Goal: Contribute content

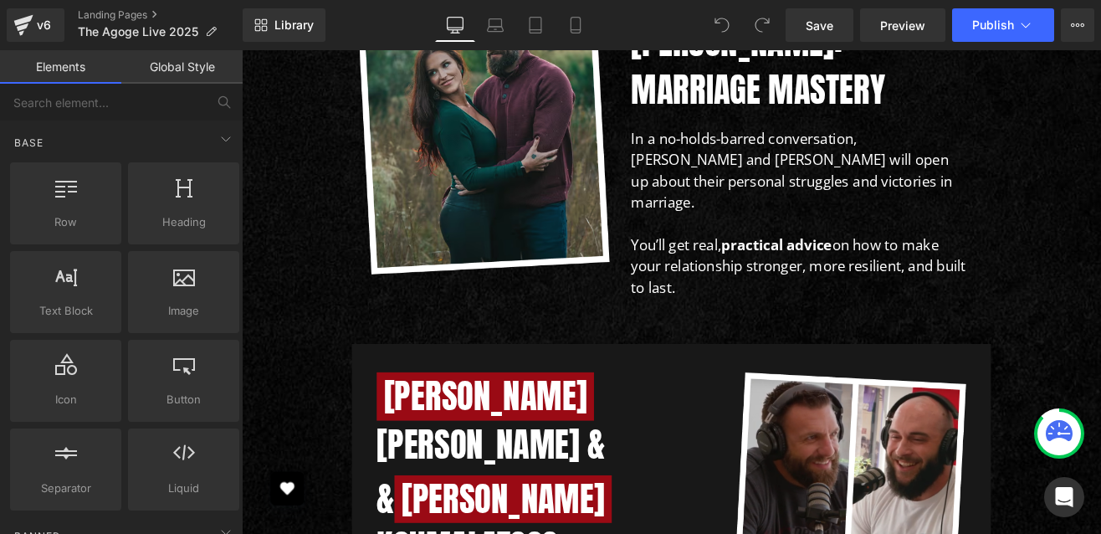
scroll to position [9477, 0]
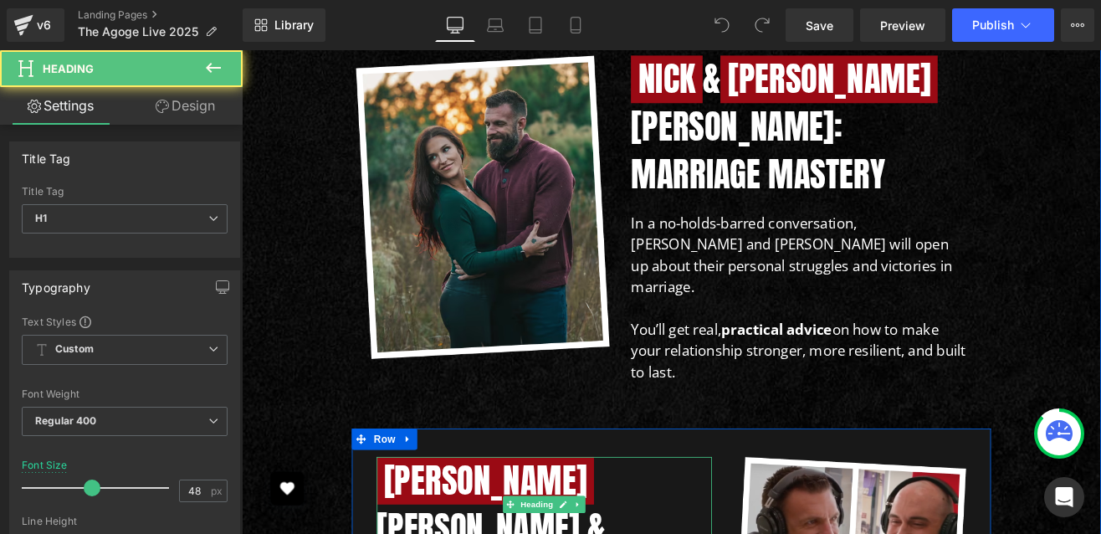
drag, startPoint x: 742, startPoint y: 300, endPoint x: 409, endPoint y: 247, distance: 337.2
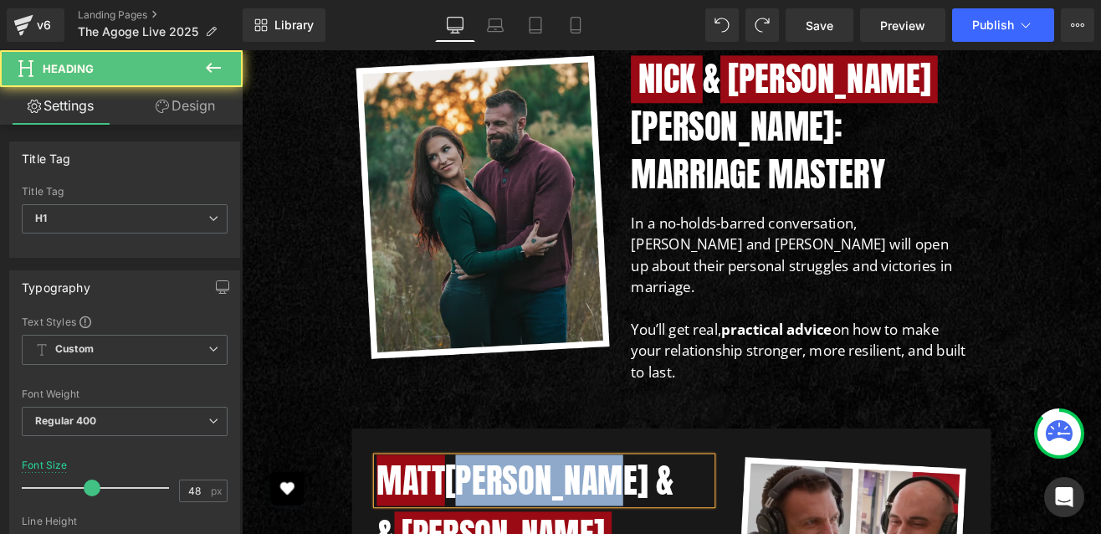
drag, startPoint x: 677, startPoint y: 243, endPoint x: 496, endPoint y: 242, distance: 180.7
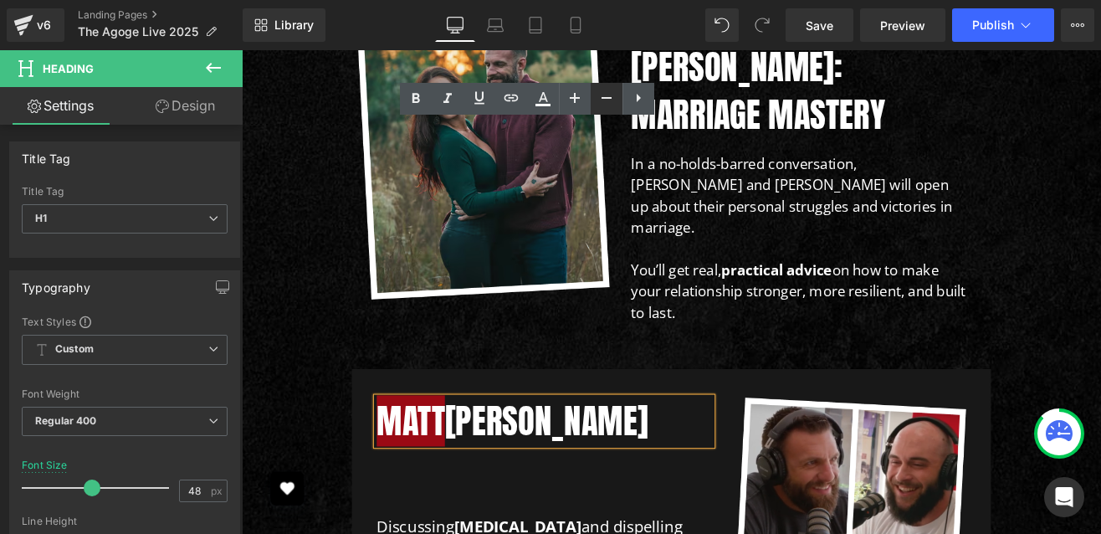
scroll to position [9591, 0]
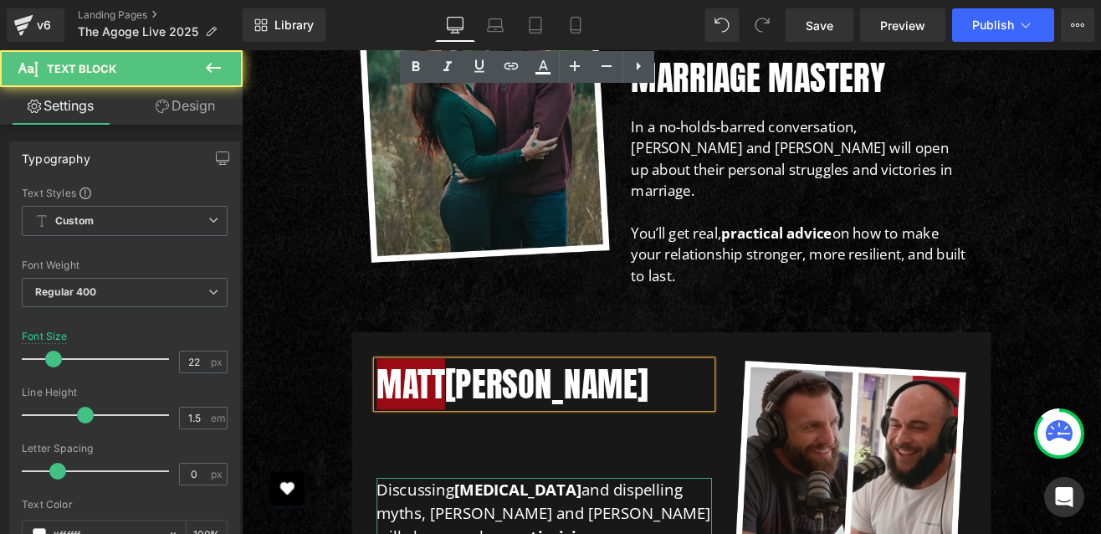
drag, startPoint x: 527, startPoint y: 390, endPoint x: 404, endPoint y: 274, distance: 169.2
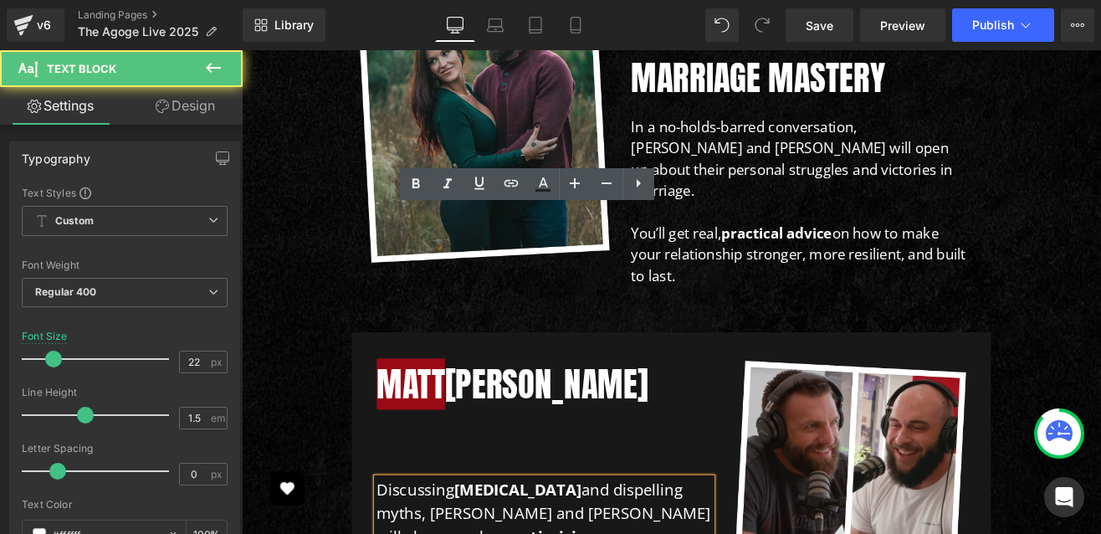
drag, startPoint x: 525, startPoint y: 392, endPoint x: 394, endPoint y: 243, distance: 198.6
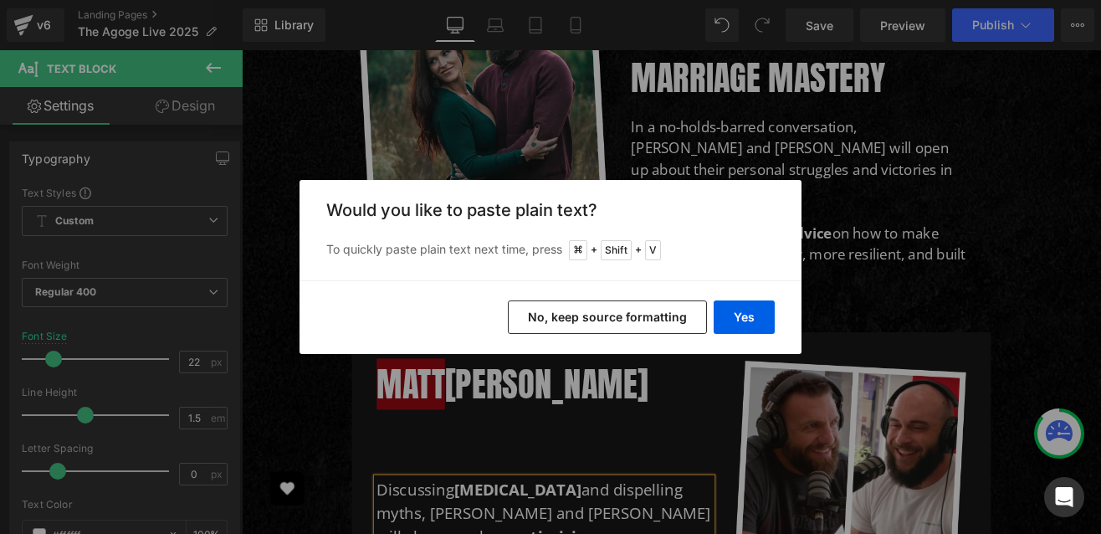
click at [0, 0] on button "No, keep source formatting" at bounding box center [0, 0] width 0 height 0
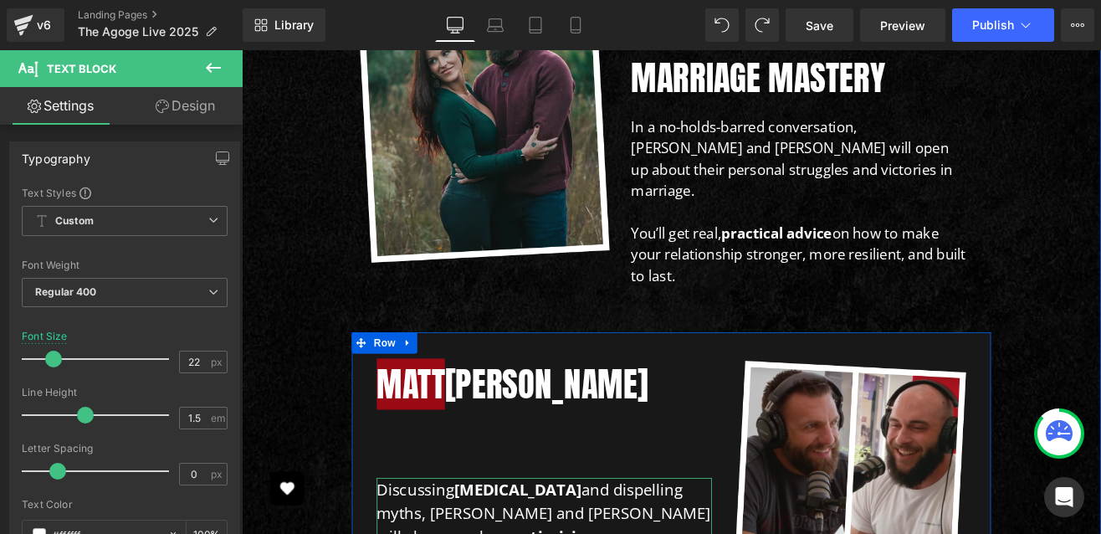
drag, startPoint x: 530, startPoint y: 391, endPoint x: 500, endPoint y: 250, distance: 143.6
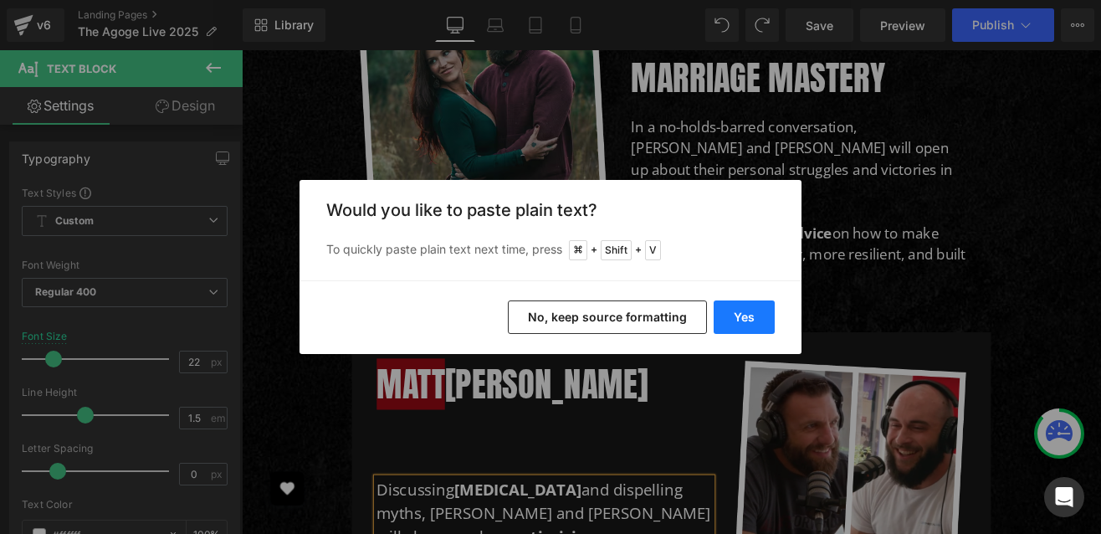
click at [0, 0] on button "Yes" at bounding box center [0, 0] width 0 height 0
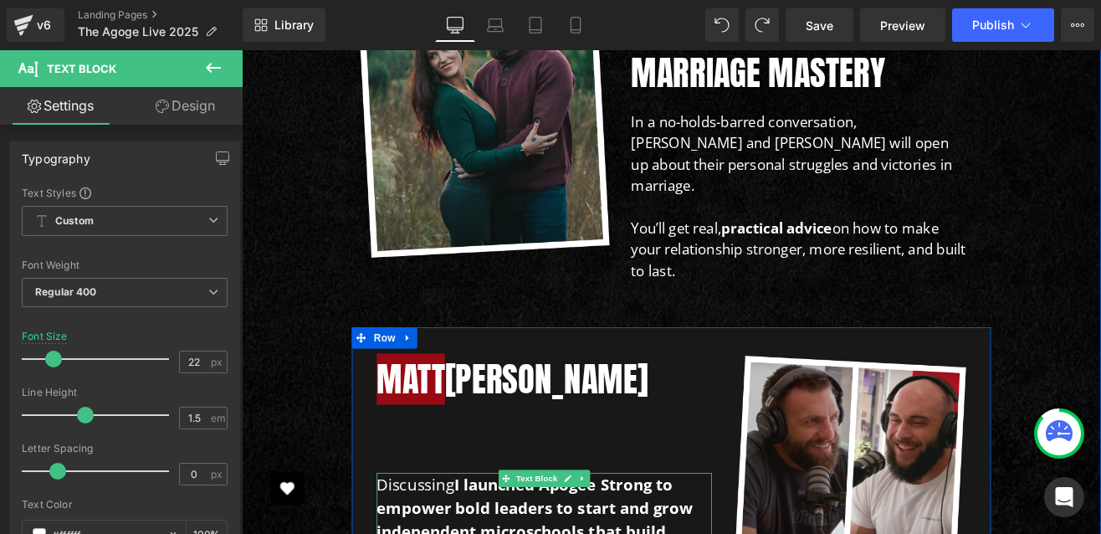
scroll to position [9586, 0]
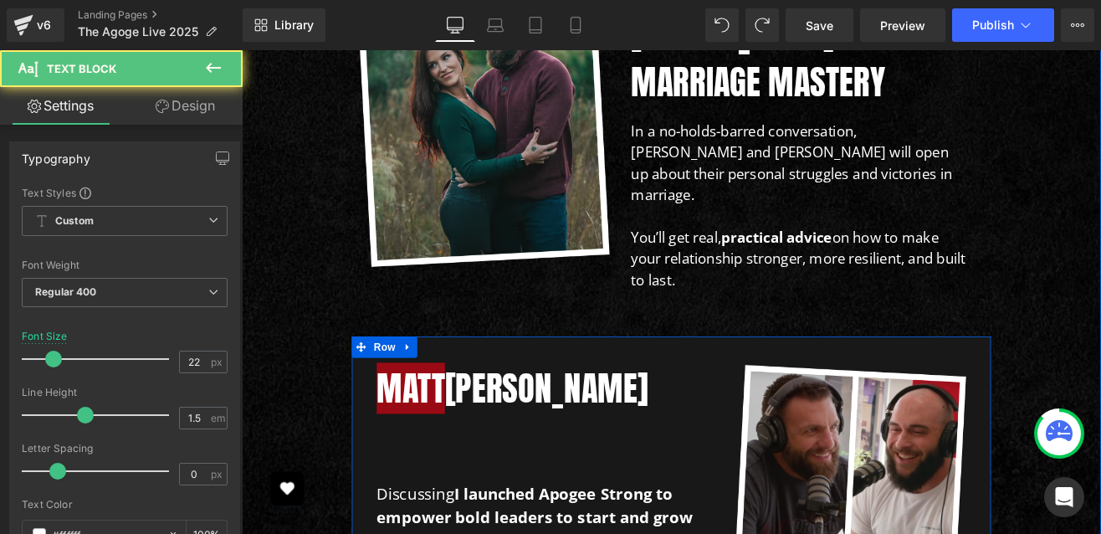
drag, startPoint x: 494, startPoint y: 254, endPoint x: 361, endPoint y: 253, distance: 132.2
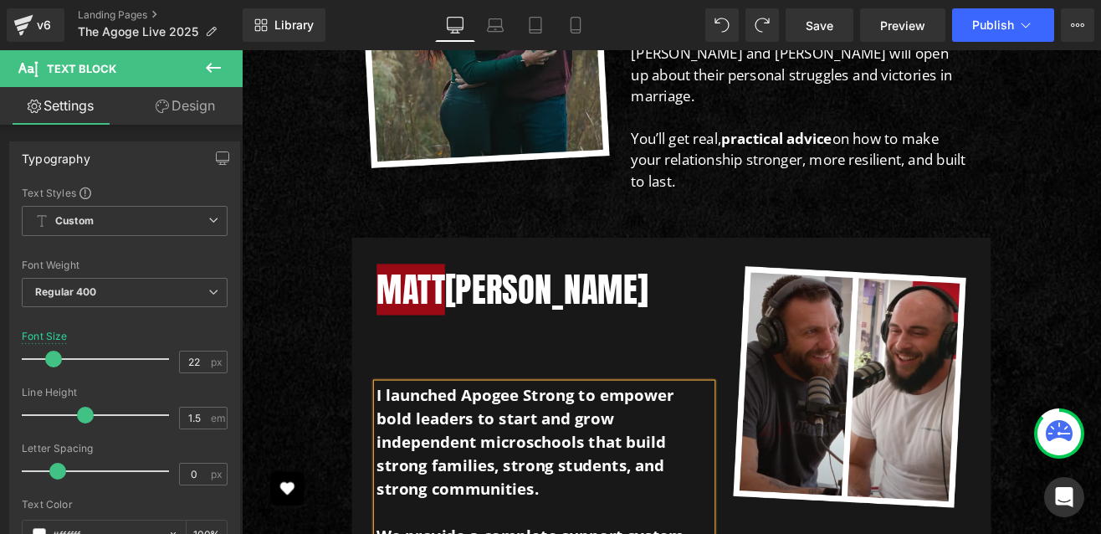
scroll to position [9704, 0]
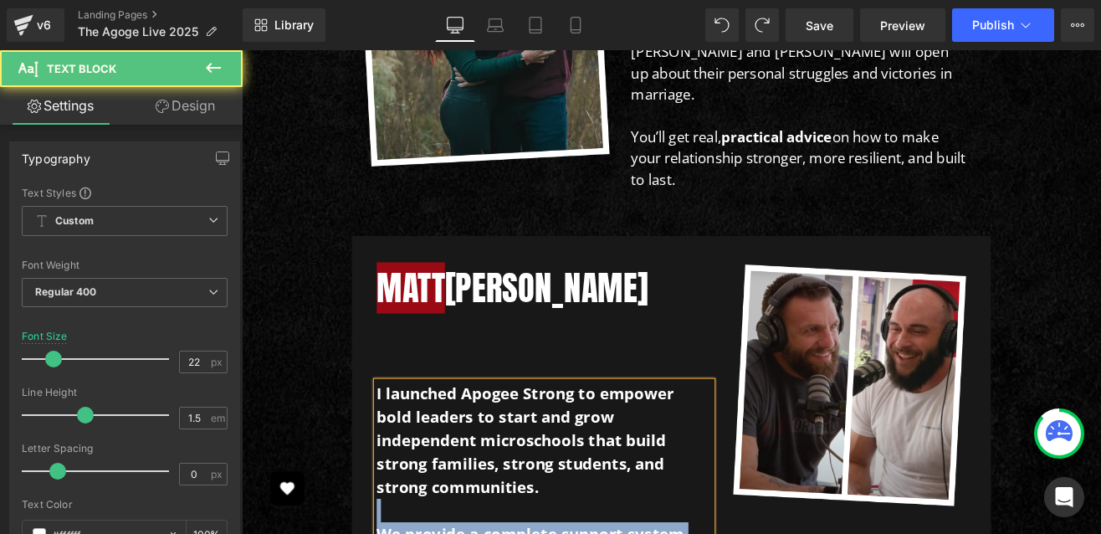
drag, startPoint x: 514, startPoint y: 351, endPoint x: 516, endPoint y: 286, distance: 64.5
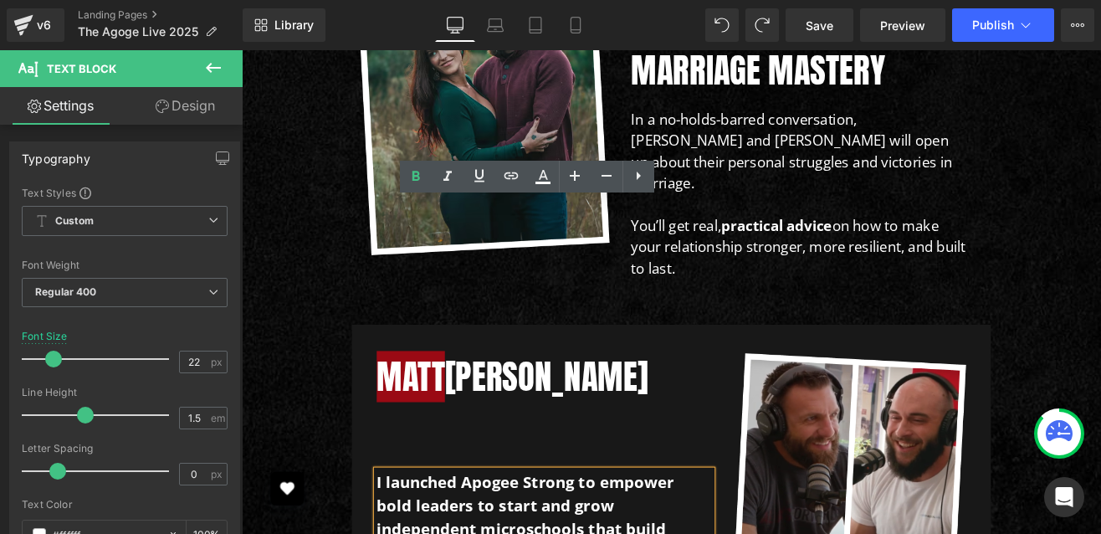
scroll to position [9586, 0]
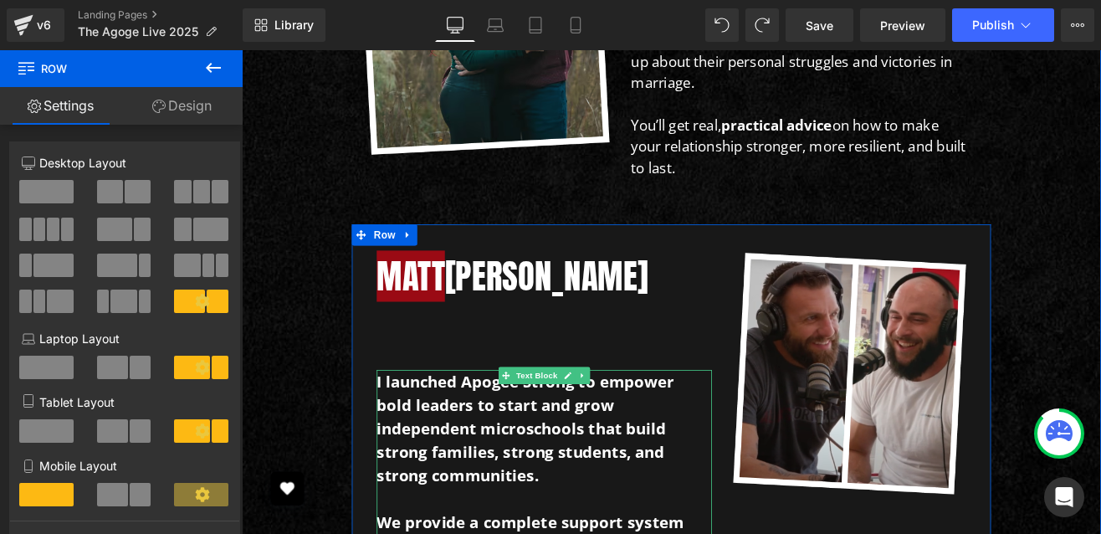
scroll to position [9720, 0]
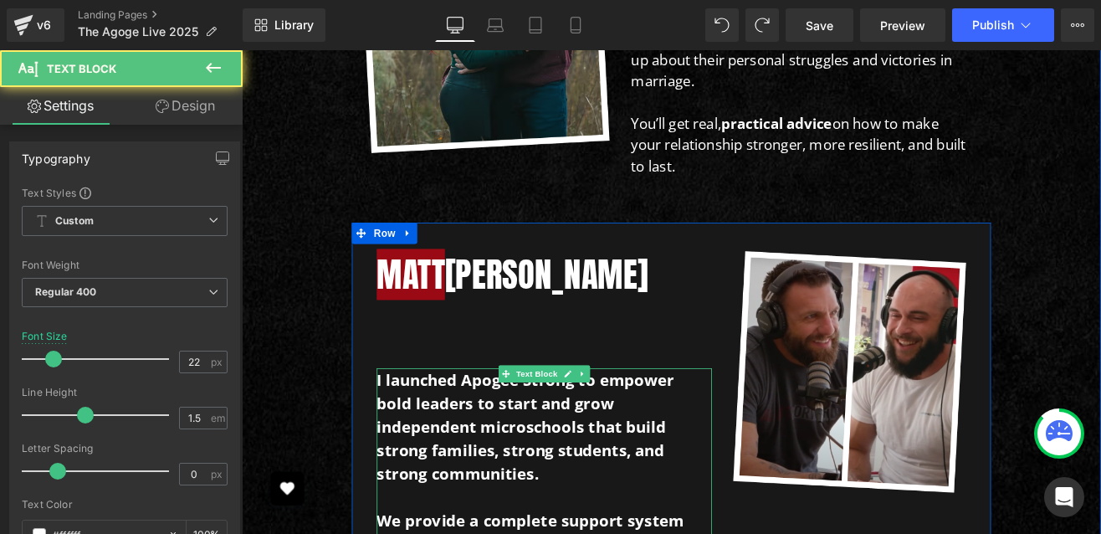
drag, startPoint x: 540, startPoint y: 422, endPoint x: 662, endPoint y: 511, distance: 150.3
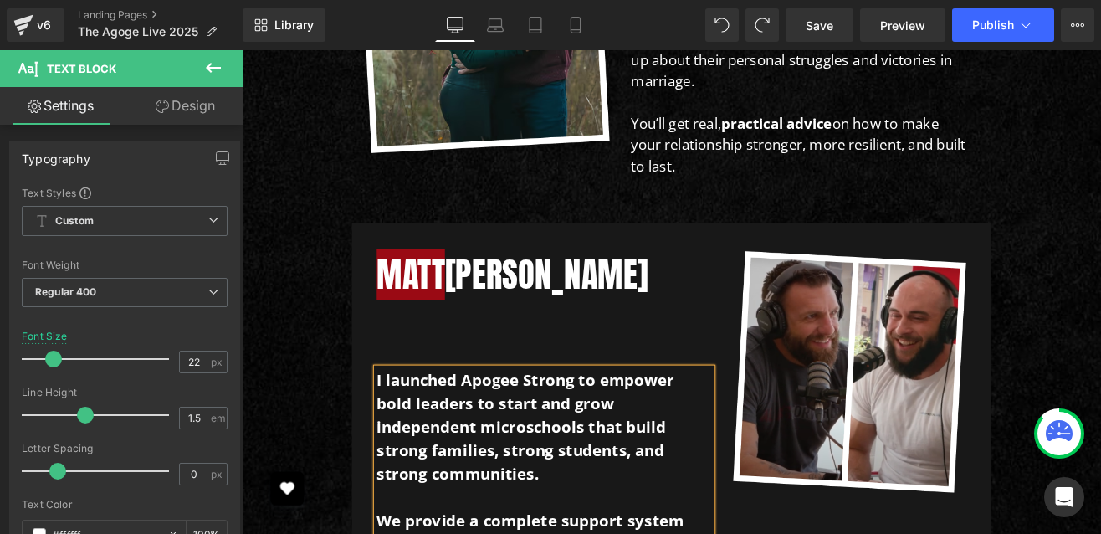
click at [907, 448] on div "[PERSON_NAME] Heading Heading I launched Apogee Strong to empower bold leaders …" at bounding box center [747, 534] width 753 height 563
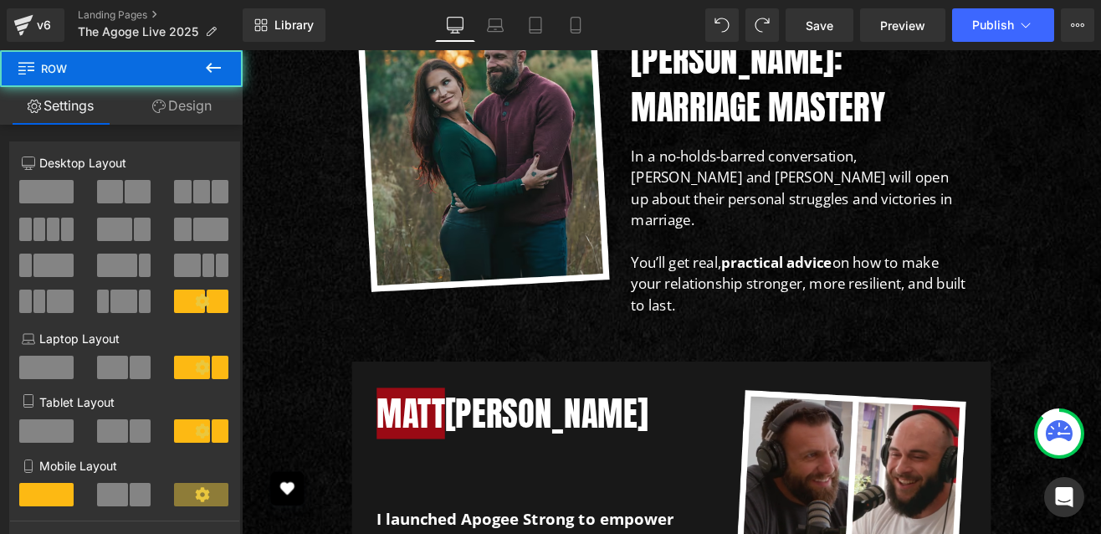
scroll to position [9507, 0]
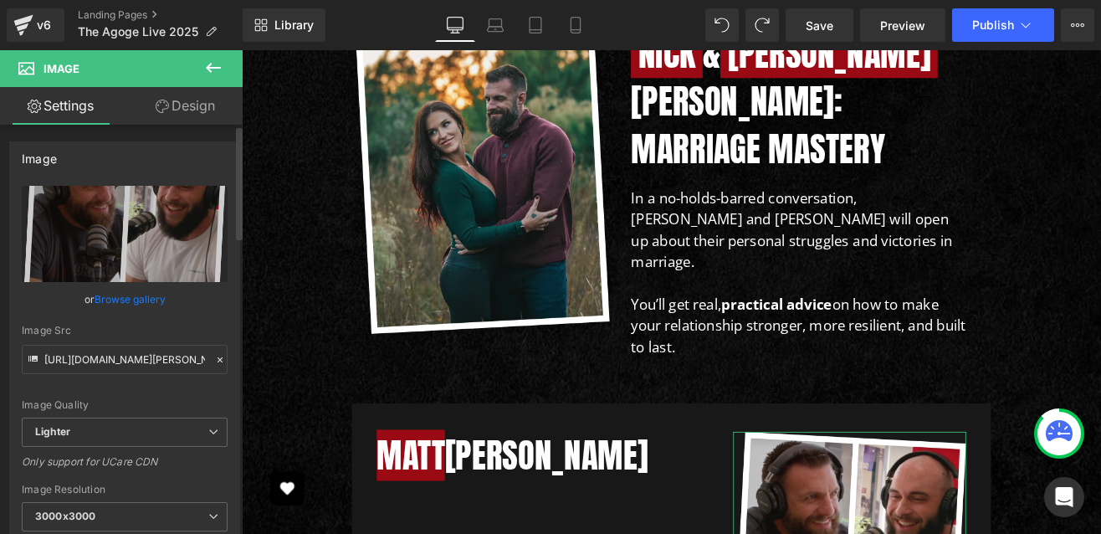
click at [141, 297] on link "Browse gallery" at bounding box center [130, 298] width 71 height 29
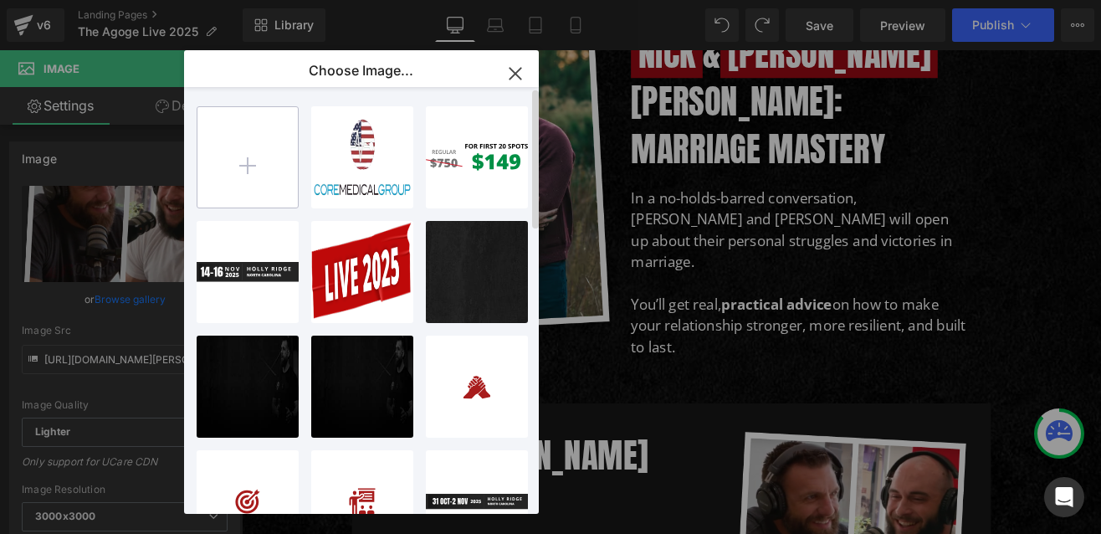
click at [240, 156] on input "file" at bounding box center [247, 157] width 100 height 100
type input "C:\fakepath\MattHeadshot-scaled.jpeg"
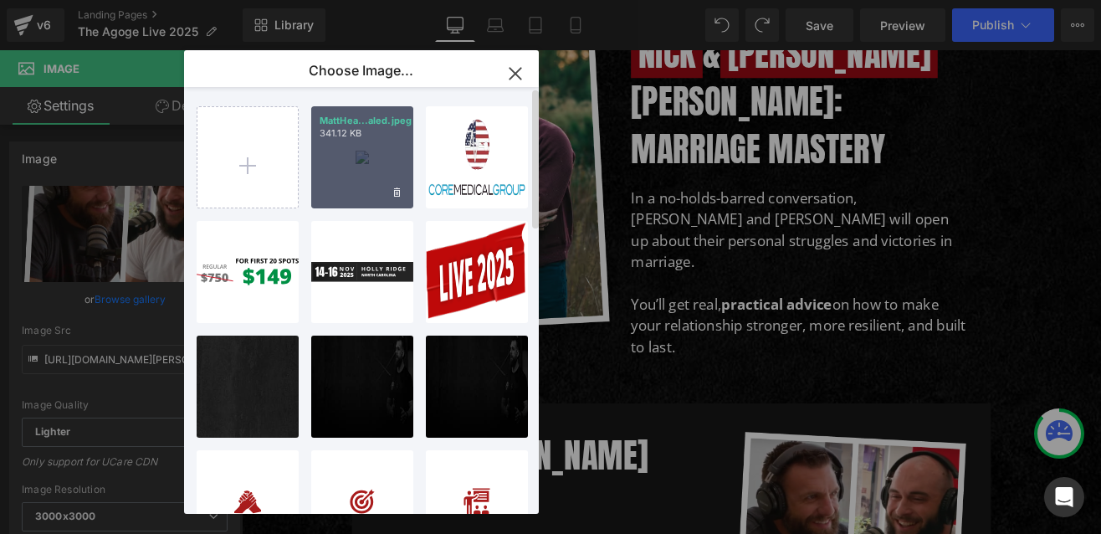
click at [362, 156] on div "MattHea...aled.jpeg 341.12 KB" at bounding box center [362, 157] width 102 height 102
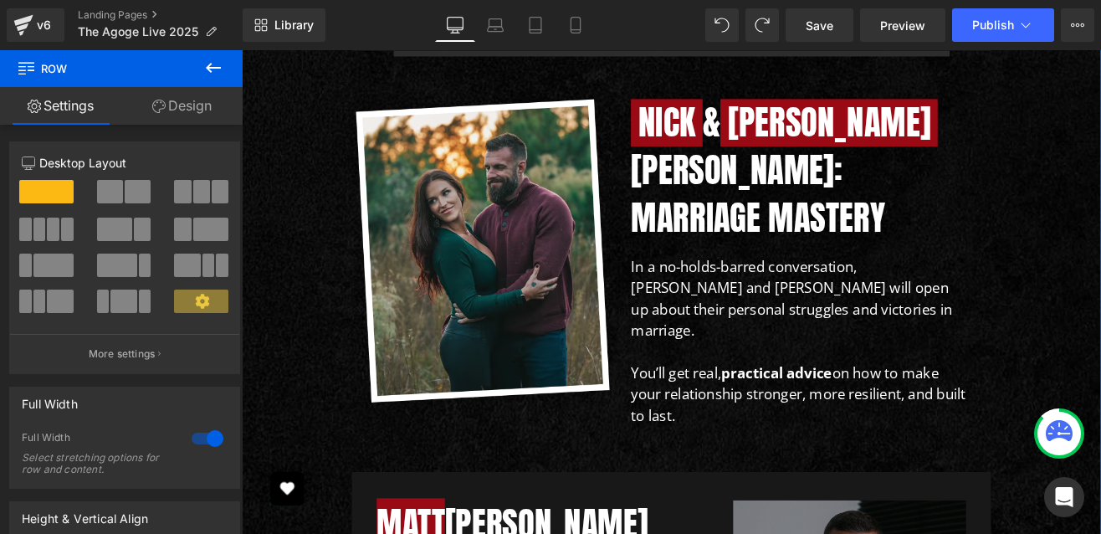
scroll to position [9529, 0]
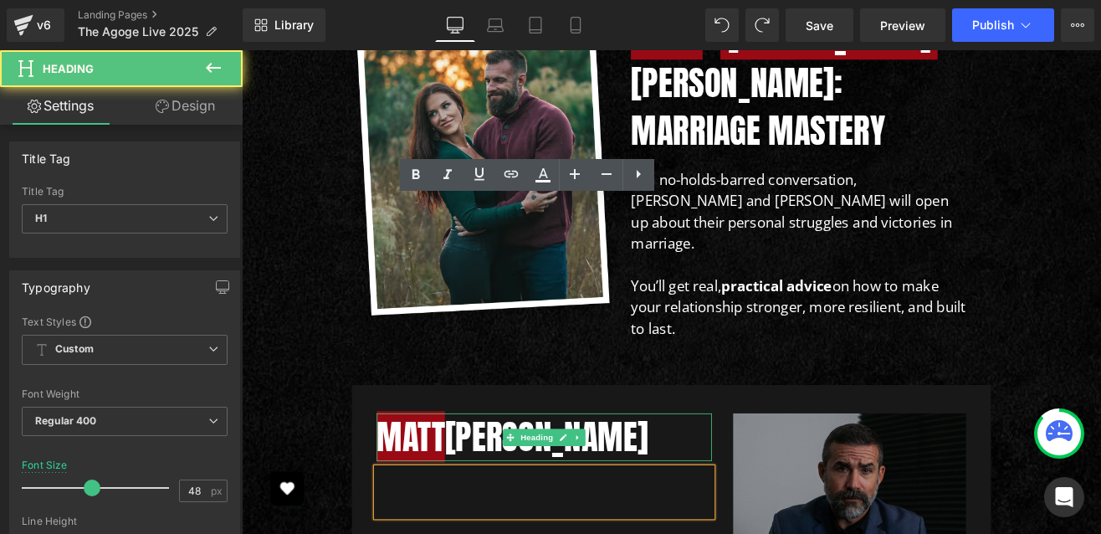
click at [720, 478] on h1 "[PERSON_NAME]" at bounding box center [598, 506] width 395 height 56
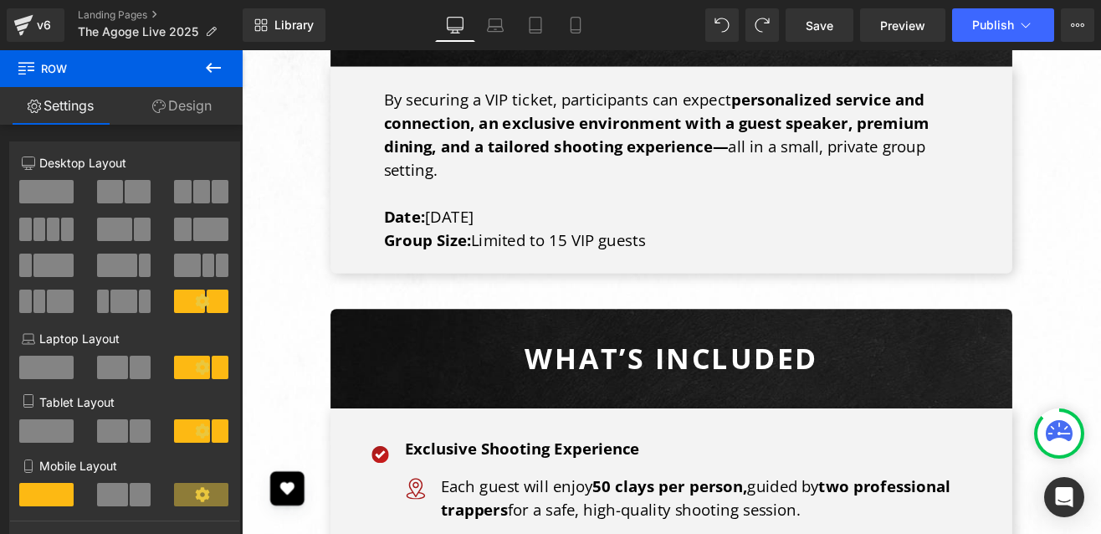
scroll to position [5593, 0]
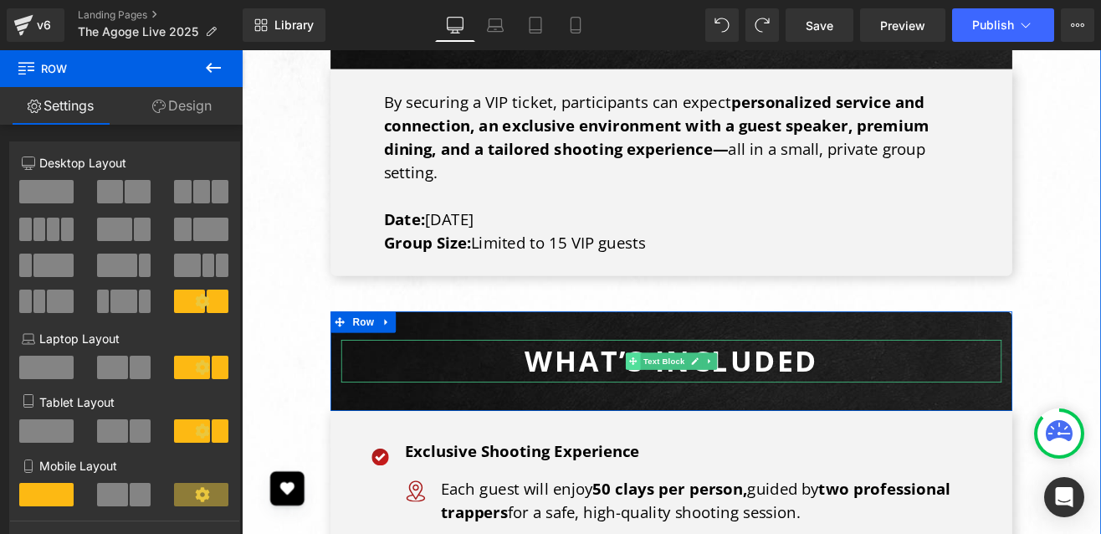
click at [694, 407] on span at bounding box center [703, 417] width 18 height 20
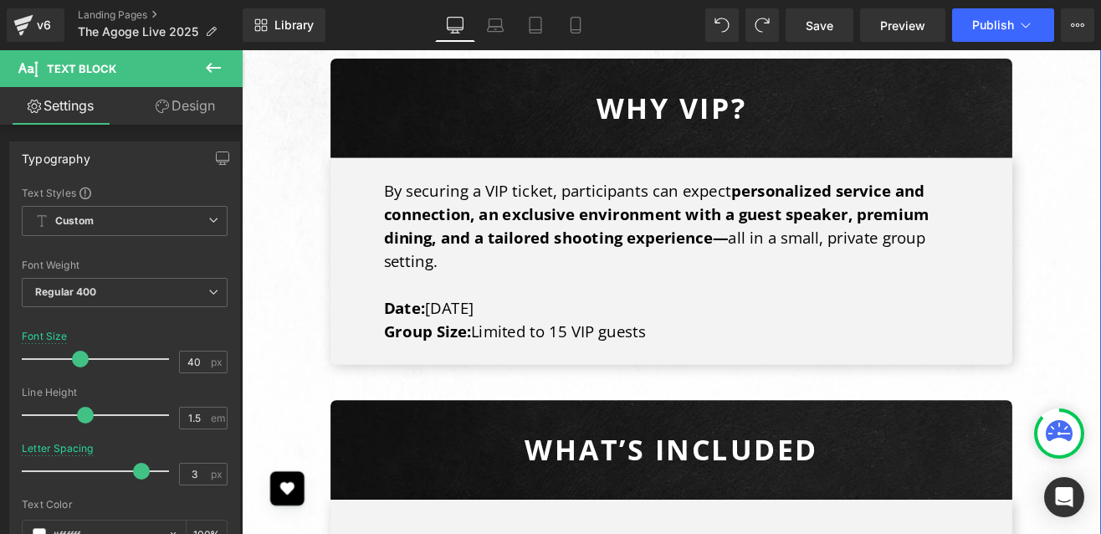
scroll to position [5489, 0]
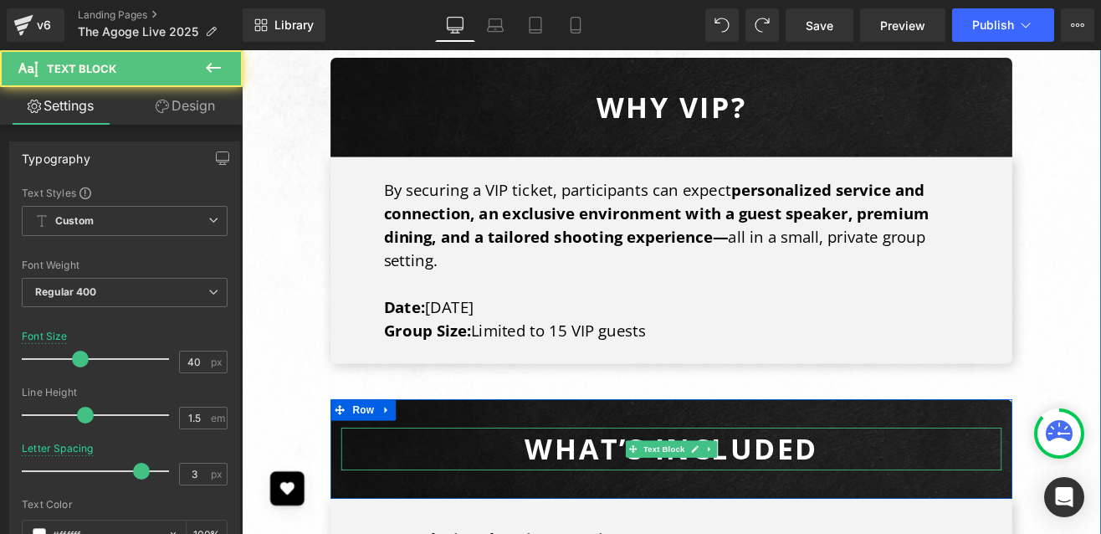
click at [919, 497] on b "What’s Included" at bounding box center [748, 520] width 345 height 46
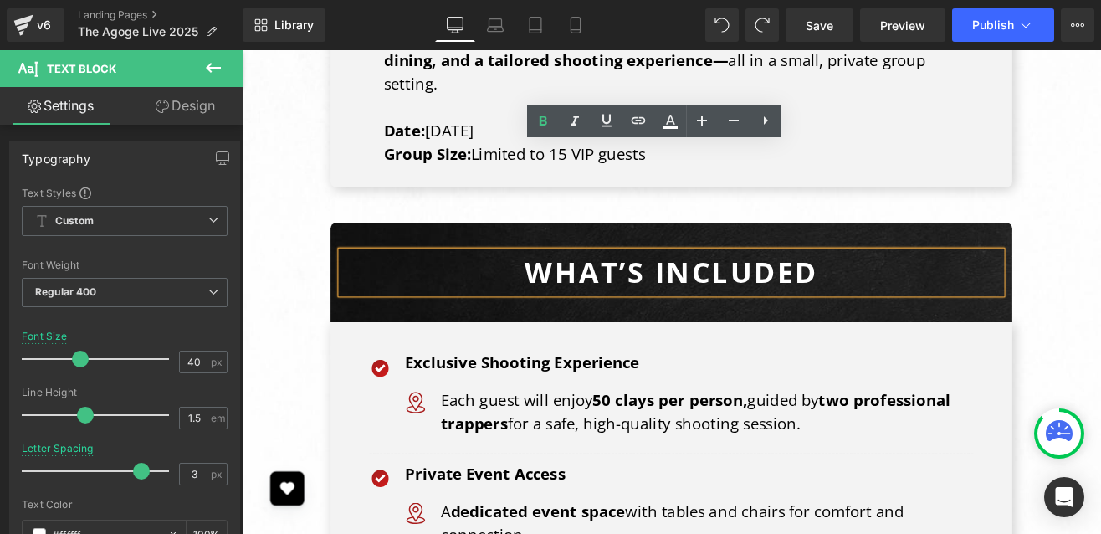
scroll to position [5690, 0]
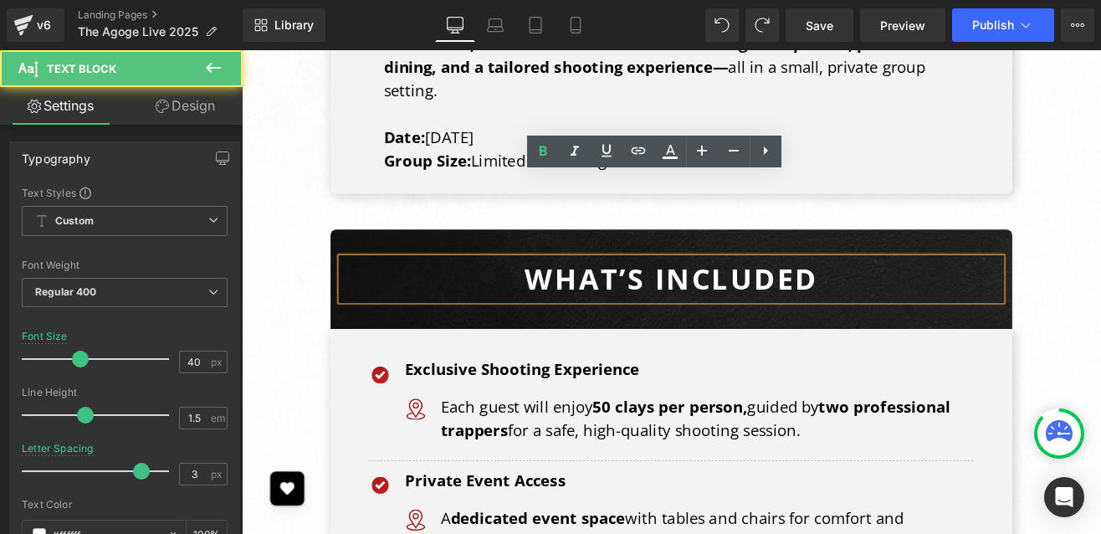
click at [918, 296] on b "What’s Included" at bounding box center [748, 319] width 345 height 46
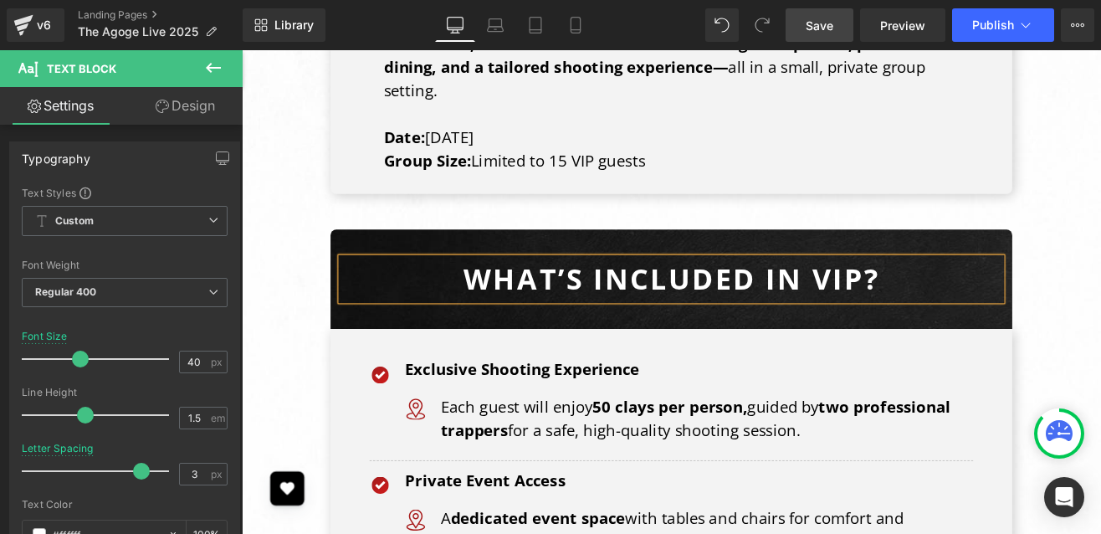
click at [826, 35] on link "Save" at bounding box center [820, 24] width 68 height 33
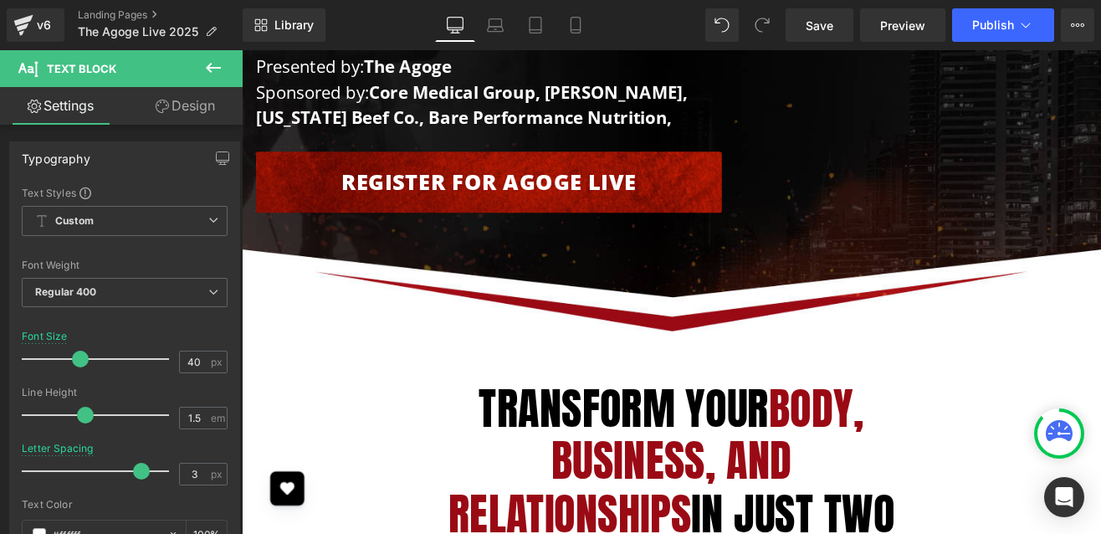
scroll to position [256, 0]
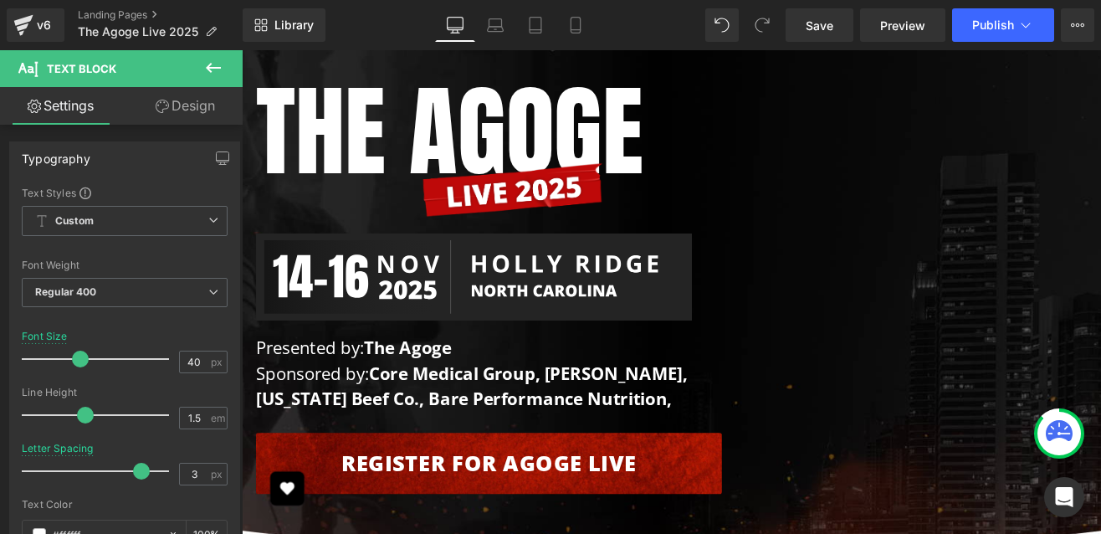
click at [844, 43] on div "Library Desktop Desktop Laptop Tablet Mobile Save Preview Publish Scheduled Vie…" at bounding box center [672, 25] width 858 height 50
click at [817, 29] on span "Save" at bounding box center [820, 26] width 28 height 18
